Goal: Ask a question

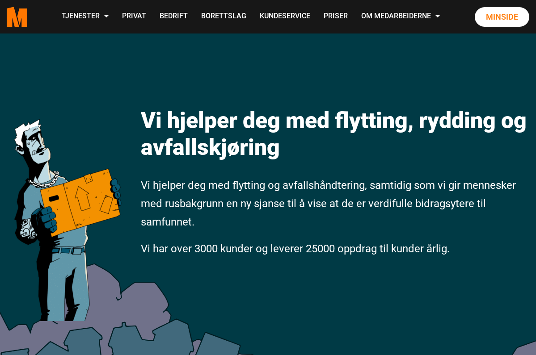
scroll to position [3, 0]
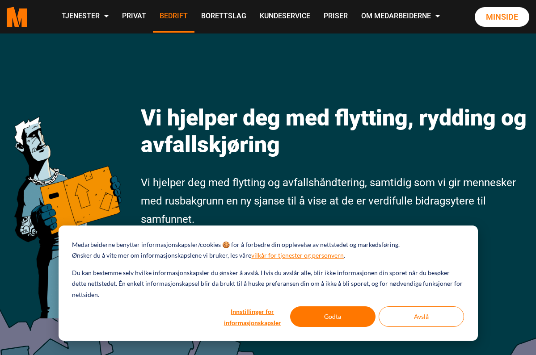
click at [194, 17] on link "Bedrift" at bounding box center [174, 17] width 42 height 32
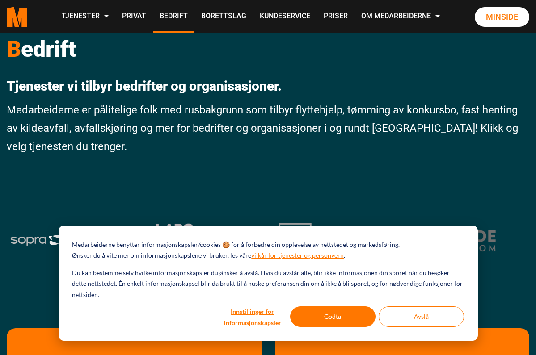
scroll to position [23, 0]
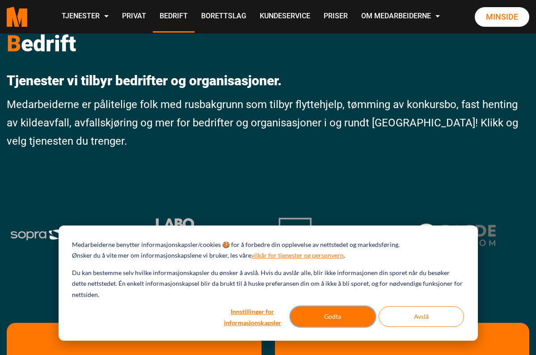
click at [348, 317] on button "Godta" at bounding box center [332, 316] width 85 height 21
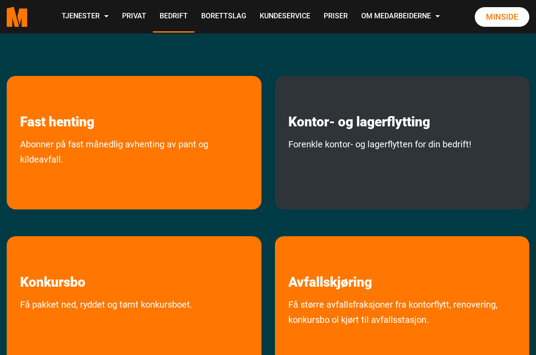
scroll to position [0, 0]
click at [362, 127] on link "Kontor- og lagerflytting" at bounding box center [359, 103] width 168 height 54
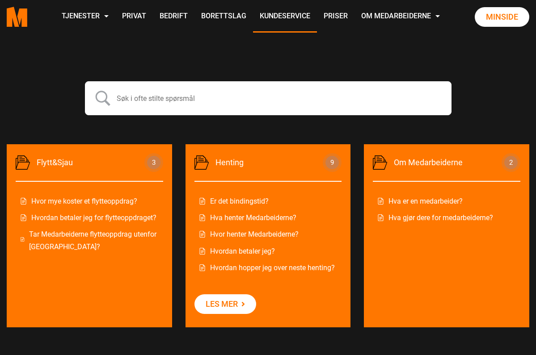
scroll to position [352, 0]
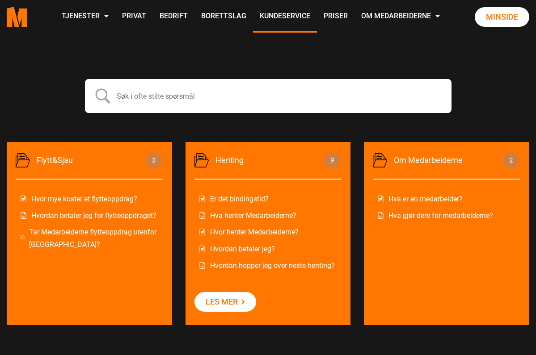
click at [233, 306] on link "Les mer" at bounding box center [225, 302] width 62 height 20
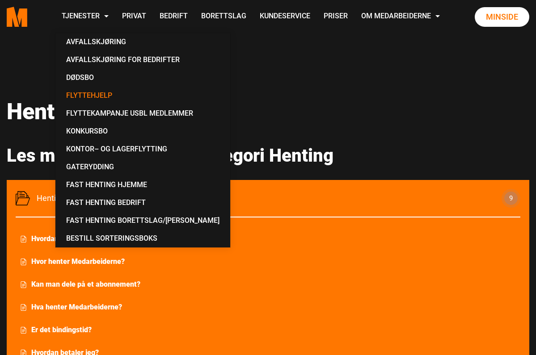
click at [176, 94] on link "Flyttehjelp" at bounding box center [143, 96] width 168 height 18
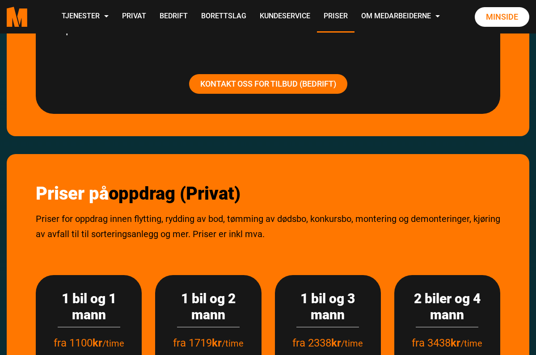
scroll to position [955, 0]
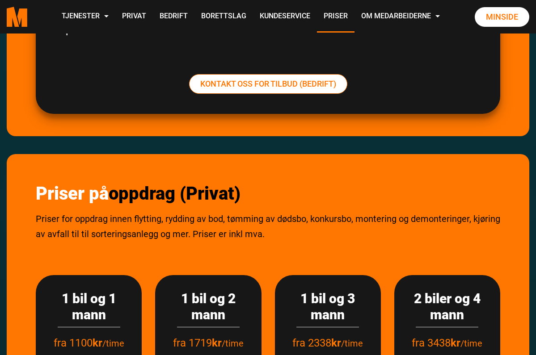
click at [254, 88] on link "Kontakt oss for tilbud (Bedrift)" at bounding box center [268, 84] width 158 height 20
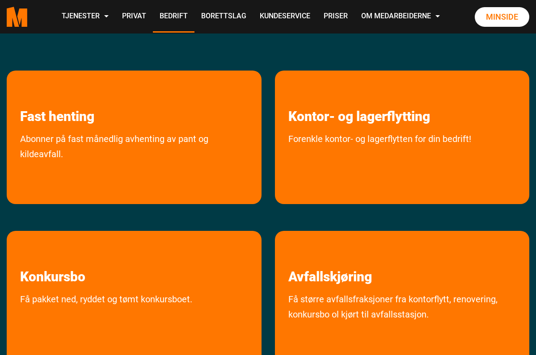
scroll to position [279, 0]
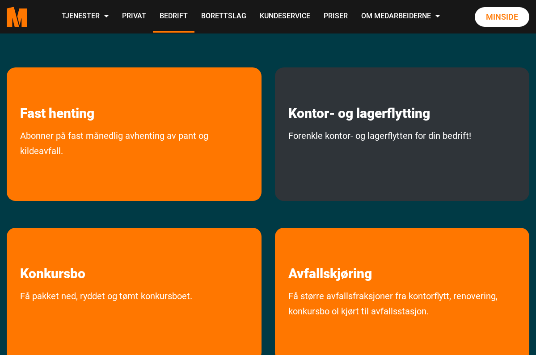
click at [363, 116] on link "Kontor- og lagerflytting" at bounding box center [359, 94] width 168 height 54
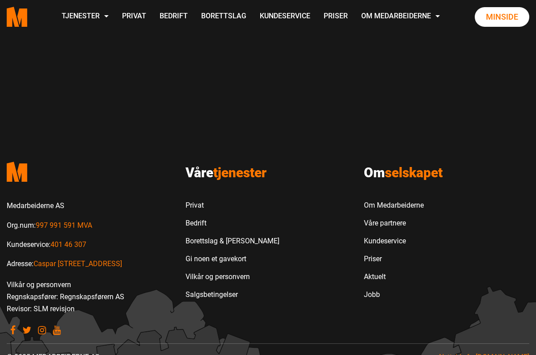
scroll to position [1037, 0]
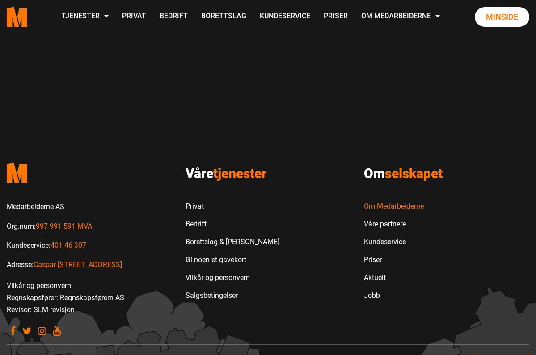
click at [387, 197] on link "Om Medarbeiderne" at bounding box center [394, 206] width 60 height 18
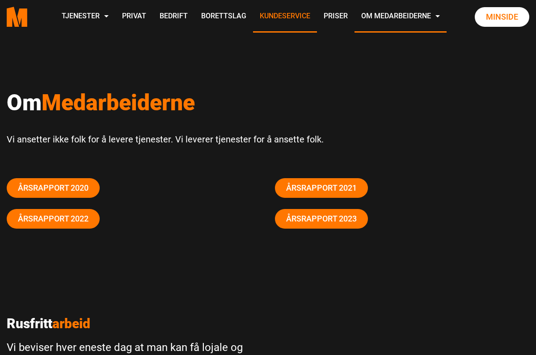
click at [317, 14] on link "Kundeservice" at bounding box center [285, 17] width 64 height 32
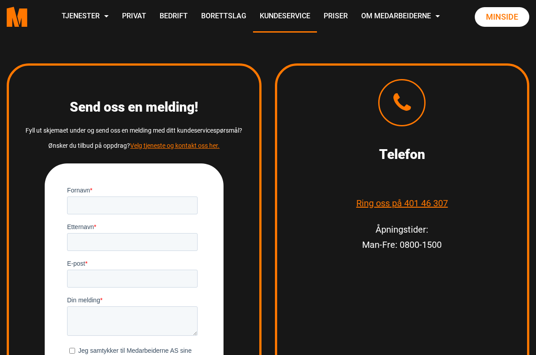
scroll to position [1172, 0]
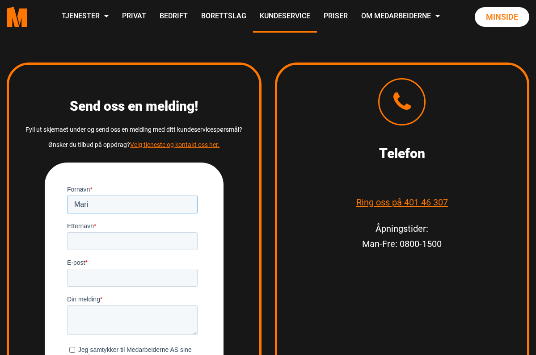
click at [155, 212] on input "Mari" at bounding box center [132, 204] width 130 height 18
type input "Mari"
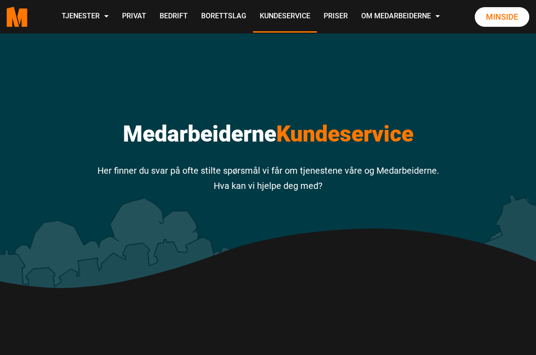
scroll to position [1235, 0]
